Goal: Transaction & Acquisition: Purchase product/service

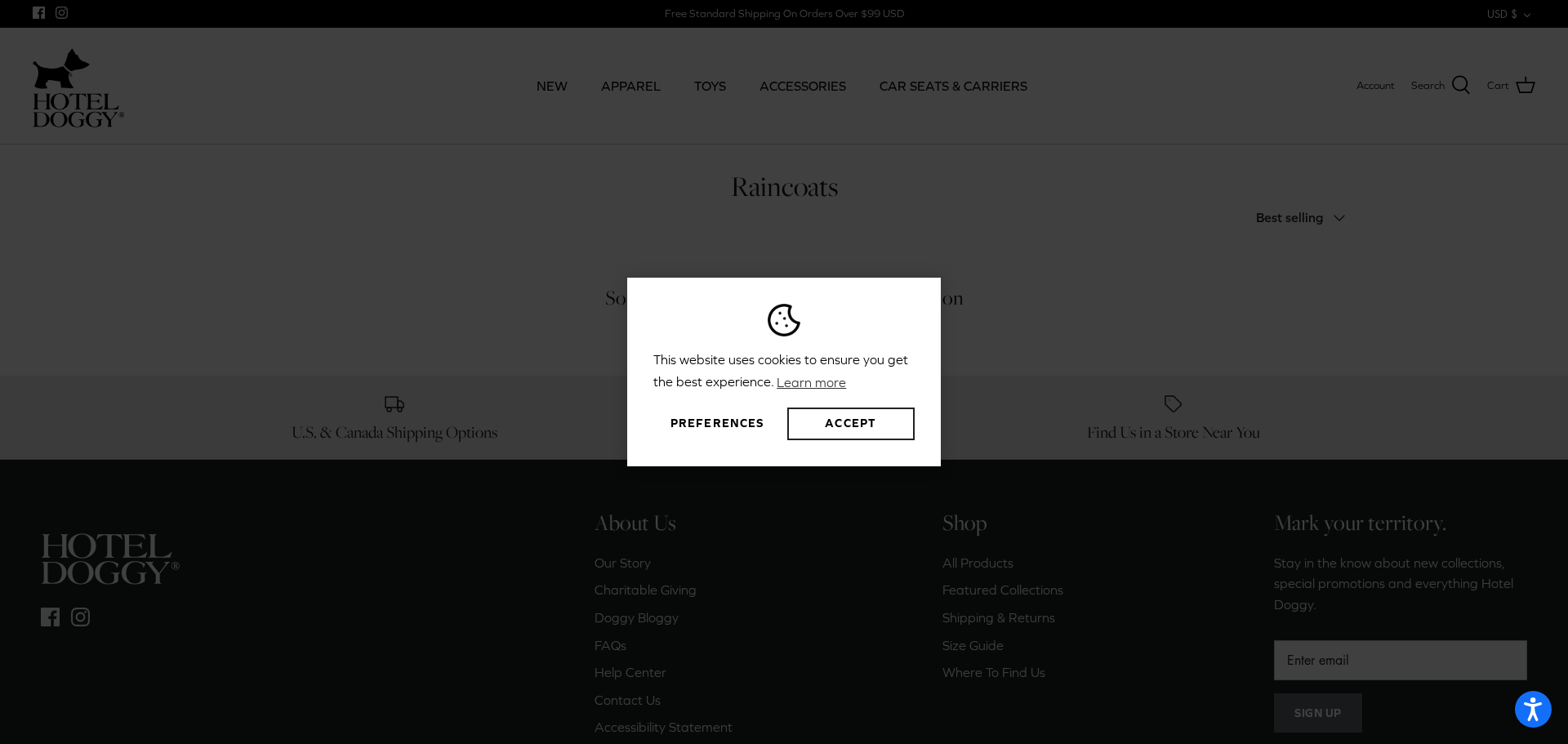
click at [826, 424] on button "Accept" at bounding box center [850, 424] width 128 height 33
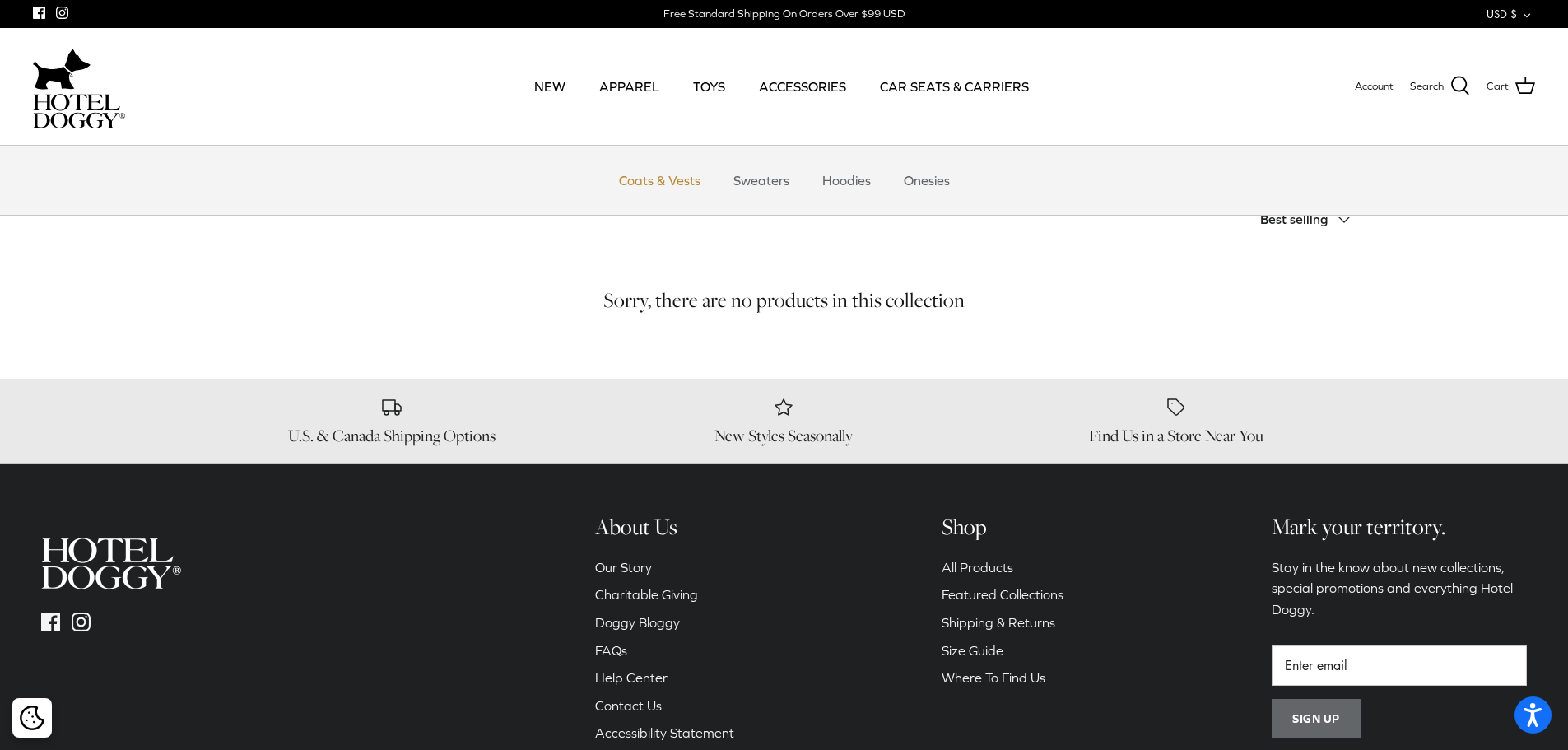
click at [663, 182] on link "Coats & Vests" at bounding box center [659, 181] width 111 height 49
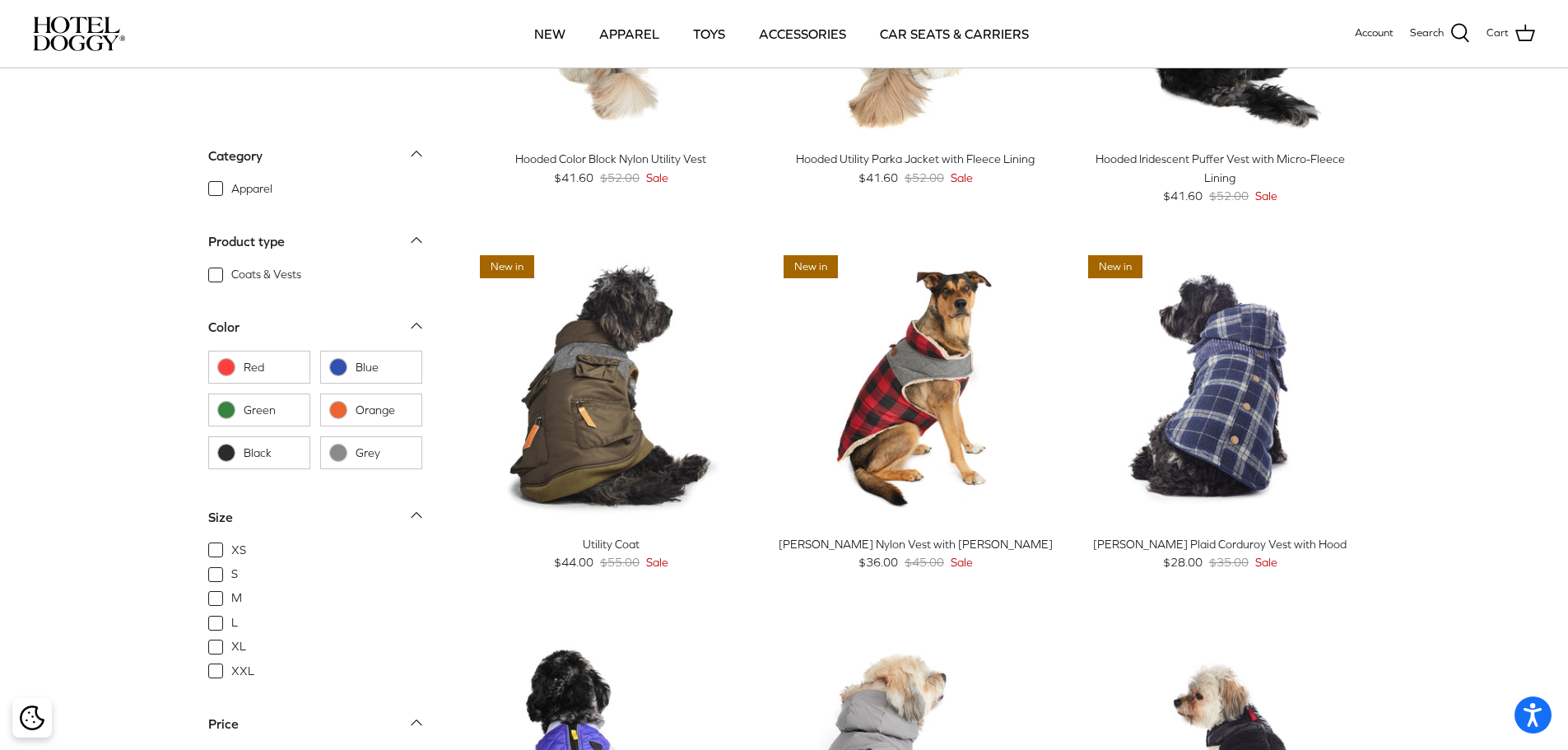
scroll to position [659, 0]
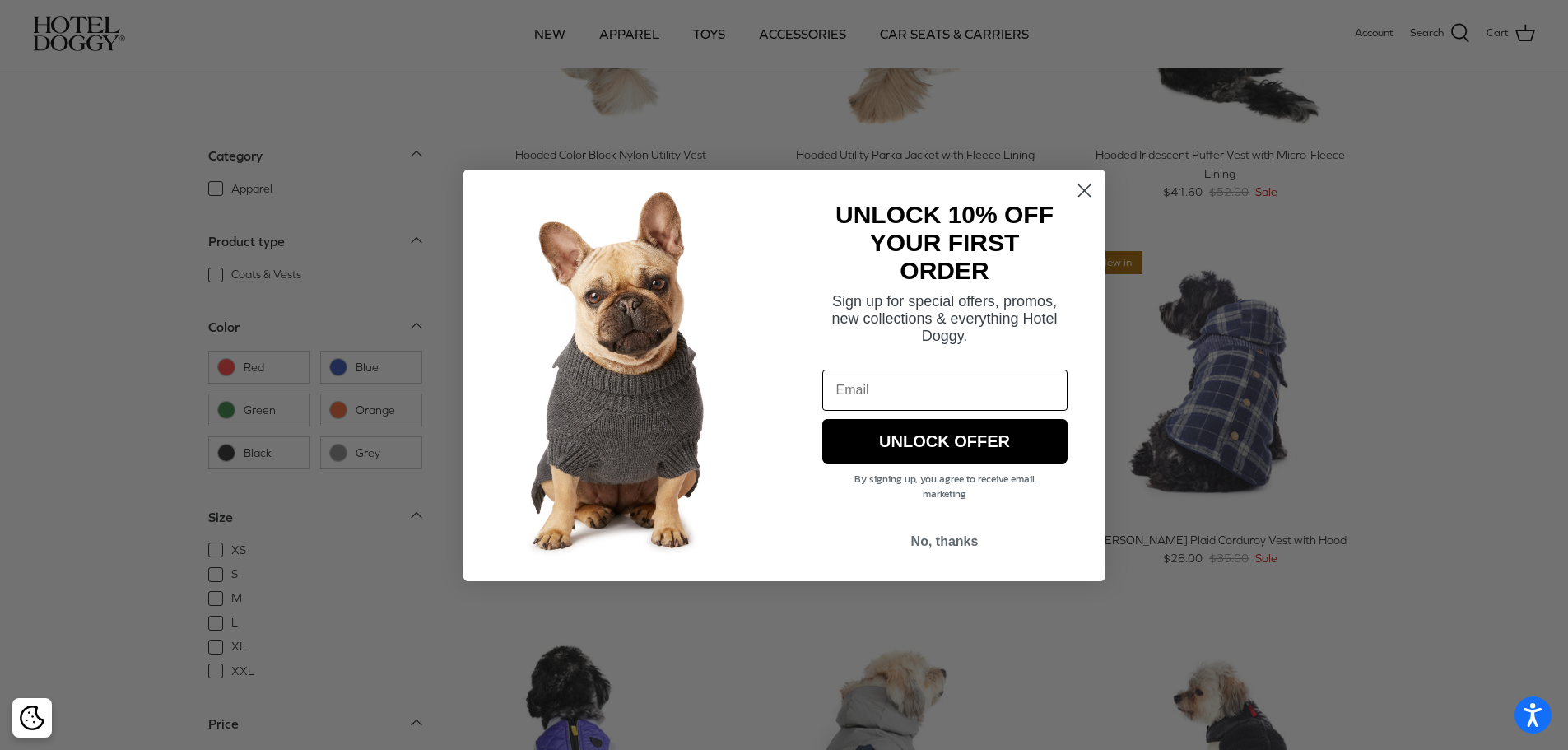
click at [1089, 190] on circle "Close dialog" at bounding box center [1083, 190] width 27 height 27
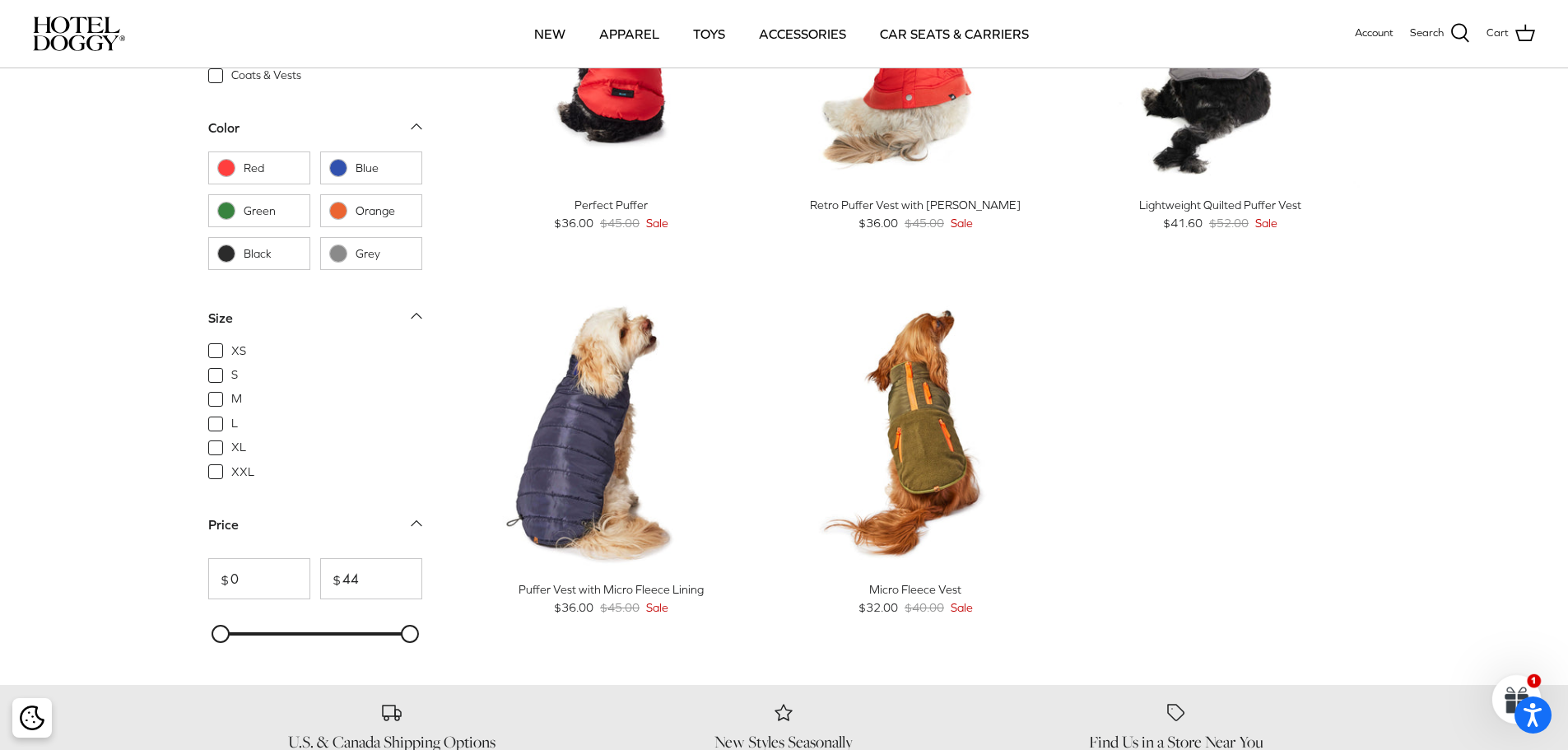
scroll to position [1894, 0]
